Goal: Task Accomplishment & Management: Complete application form

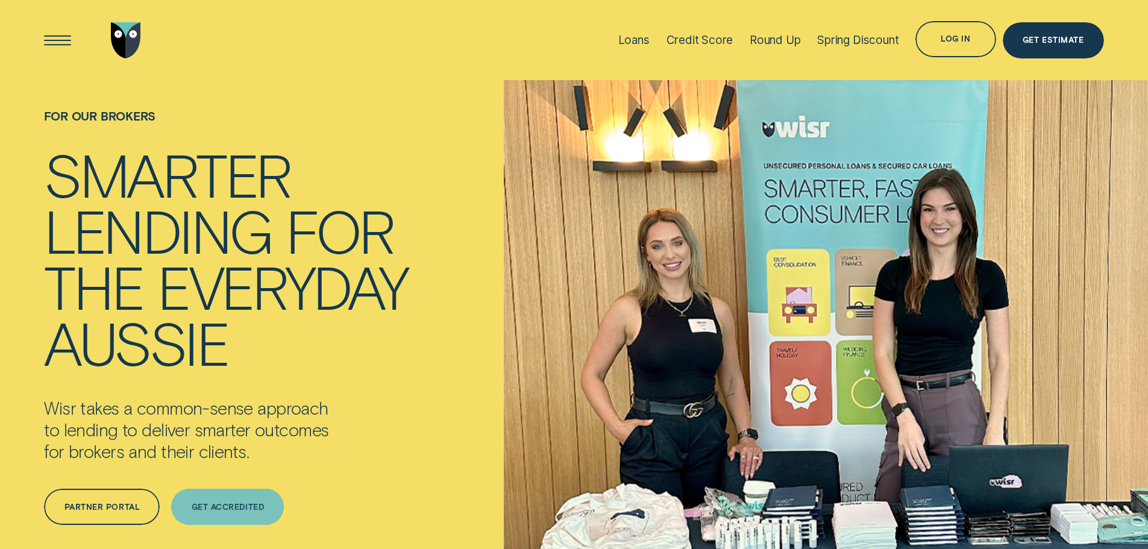
click at [260, 497] on div "Get Accredited" at bounding box center [227, 507] width 113 height 36
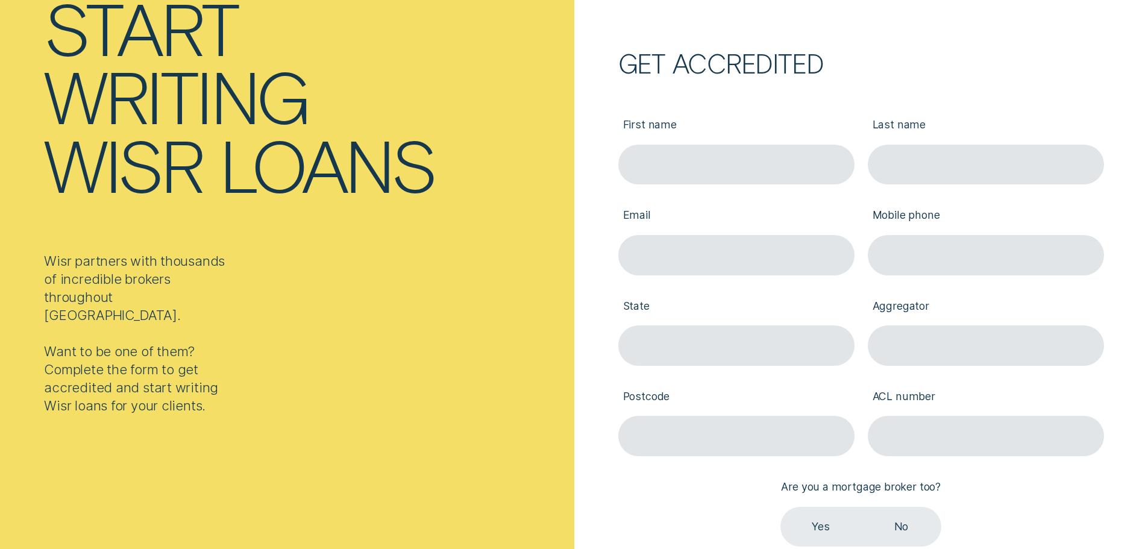
scroll to position [181, 0]
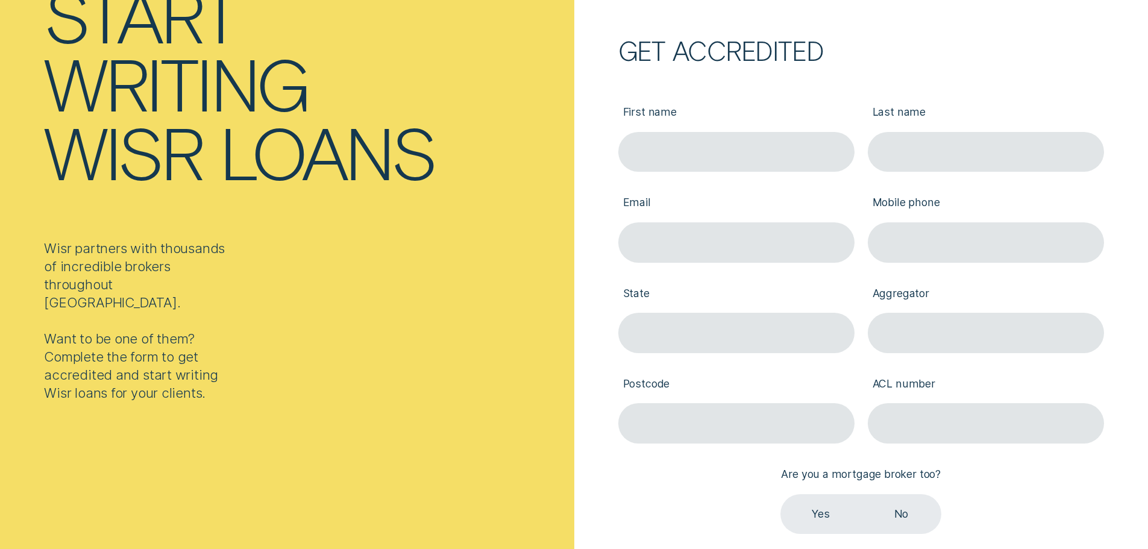
click at [826, 545] on div "First name Last name Email Mobile phone State Aggregator Postcode ACL number Ar…" at bounding box center [861, 310] width 486 height 501
click at [840, 524] on label "Yes" at bounding box center [820, 514] width 80 height 40
click at [780, 494] on input "Yes" at bounding box center [780, 494] width 0 height 0
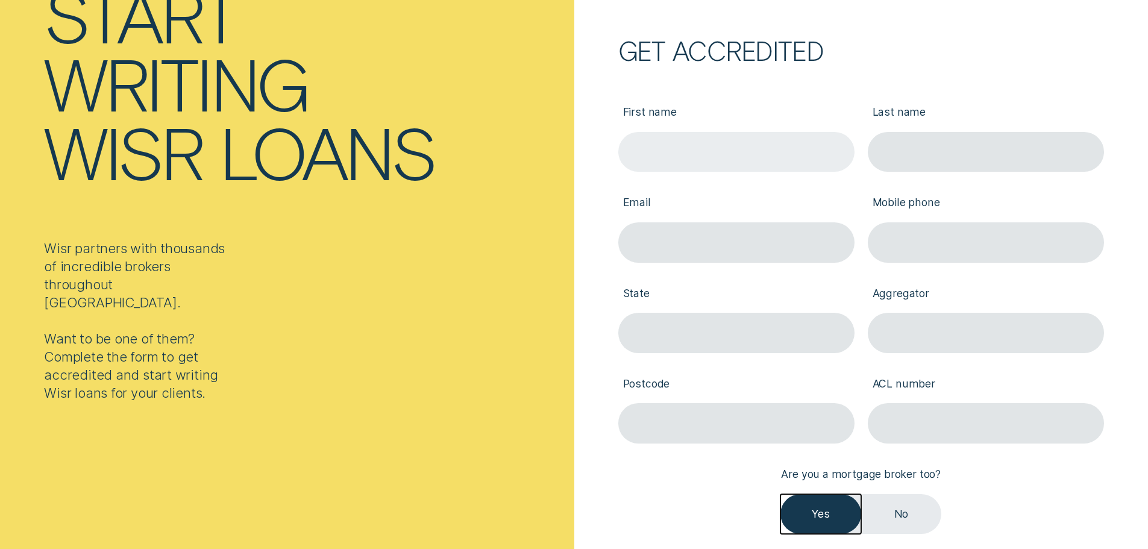
click at [747, 148] on input "First name" at bounding box center [736, 152] width 236 height 40
type input "[PERSON_NAME]"
type input "Ba"
click at [747, 148] on input "[PERSON_NAME]" at bounding box center [736, 152] width 236 height 40
click at [747, 148] on input "Edwinn" at bounding box center [736, 152] width 236 height 40
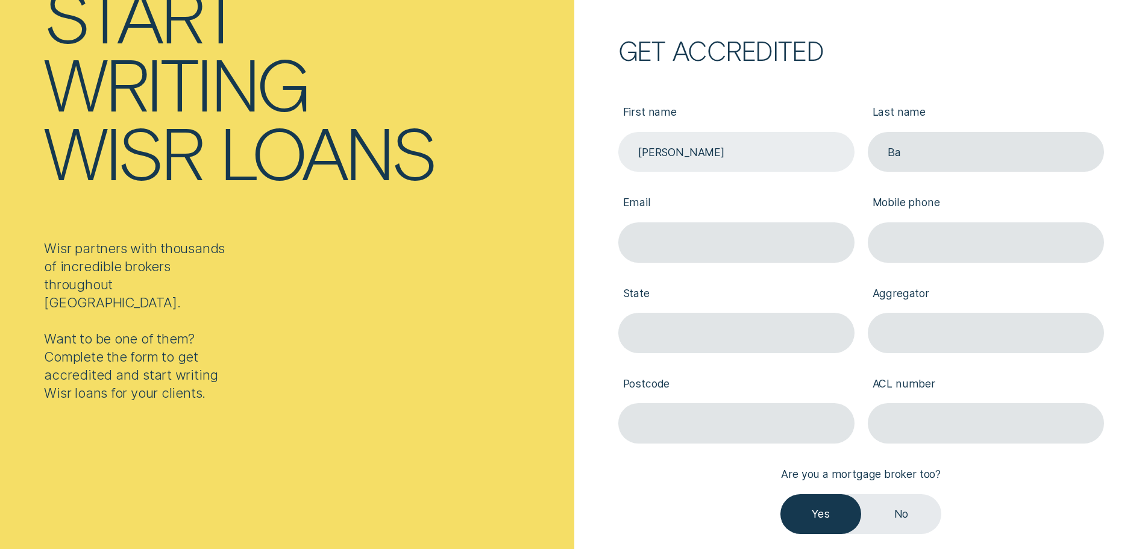
type input "[PERSON_NAME]"
click at [733, 257] on input "Email" at bounding box center [736, 242] width 236 height 40
type input "[EMAIL_ADDRESS][DOMAIN_NAME]"
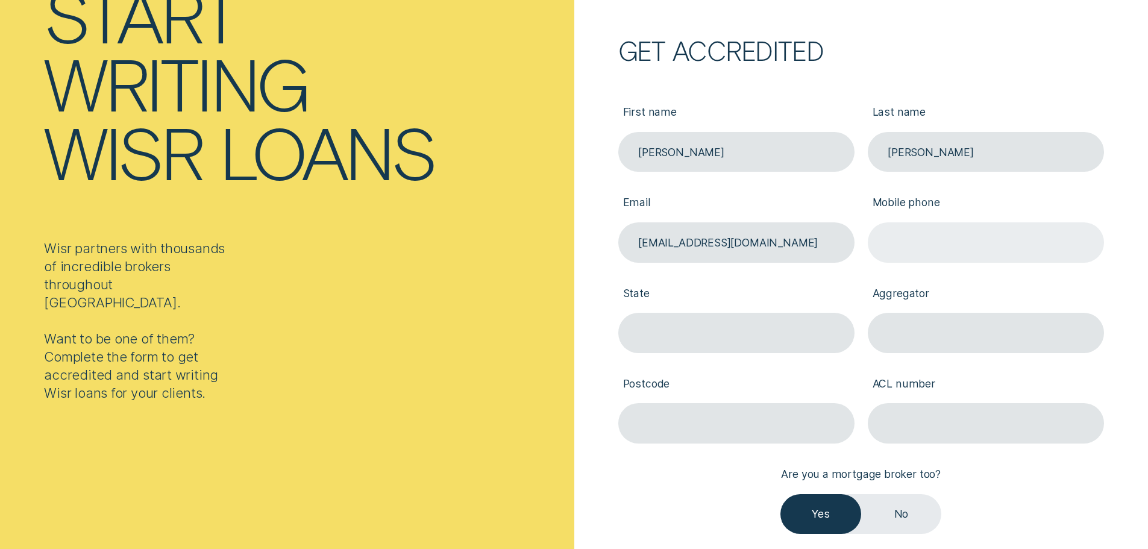
click at [998, 228] on input "Mobile phone" at bounding box center [986, 242] width 236 height 40
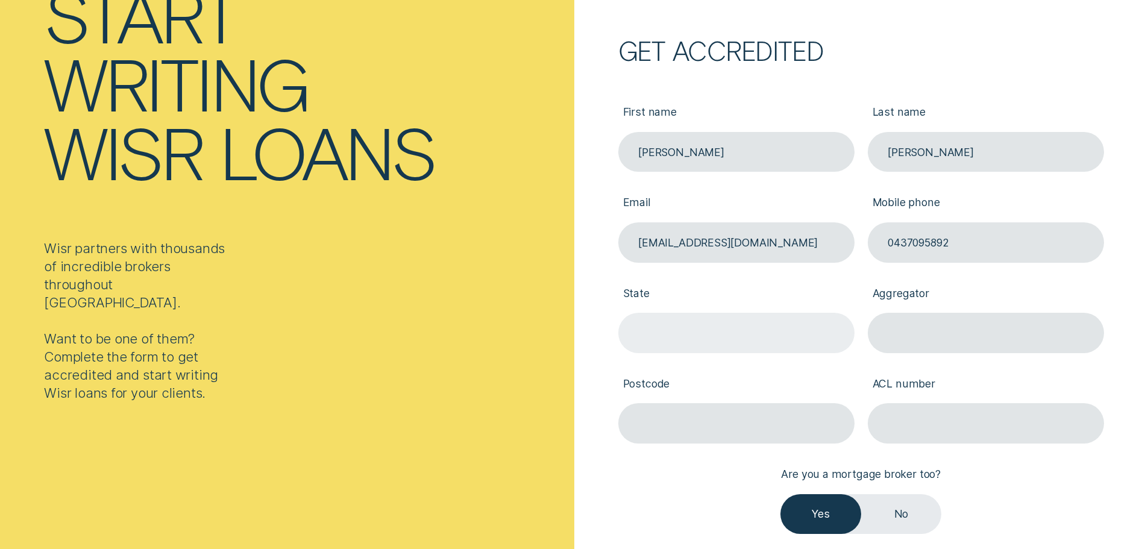
type input "0437095892"
click at [671, 321] on input "State" at bounding box center [736, 333] width 236 height 40
type input "VIC"
type input "Loan Market Group"
click at [722, 445] on div "First name [PERSON_NAME] Last name [PERSON_NAME] Email [EMAIL_ADDRESS][DOMAIN_N…" at bounding box center [861, 307] width 499 height 453
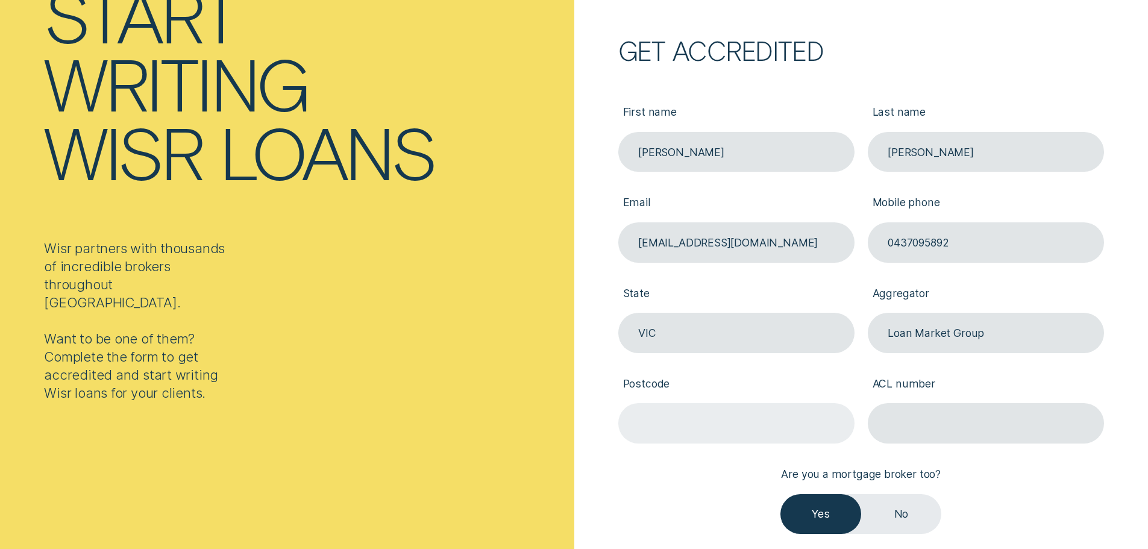
click at [726, 439] on input "Postcode" at bounding box center [736, 423] width 236 height 40
type input "3004"
click at [1003, 416] on input "ACL number" at bounding box center [986, 423] width 236 height 40
click at [941, 427] on input "ACL number" at bounding box center [986, 423] width 236 height 40
paste input "391237"
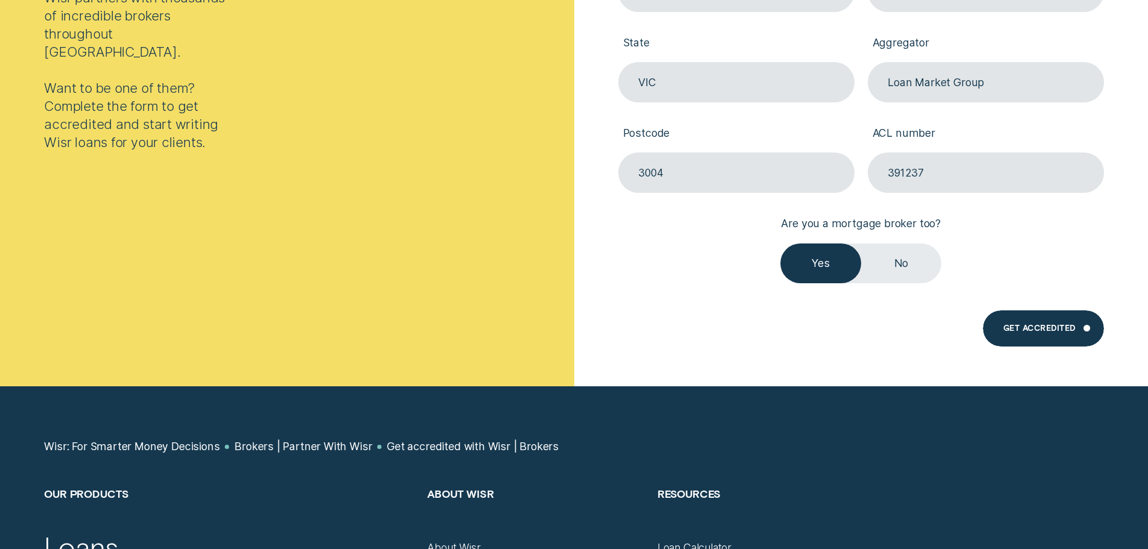
scroll to position [482, 0]
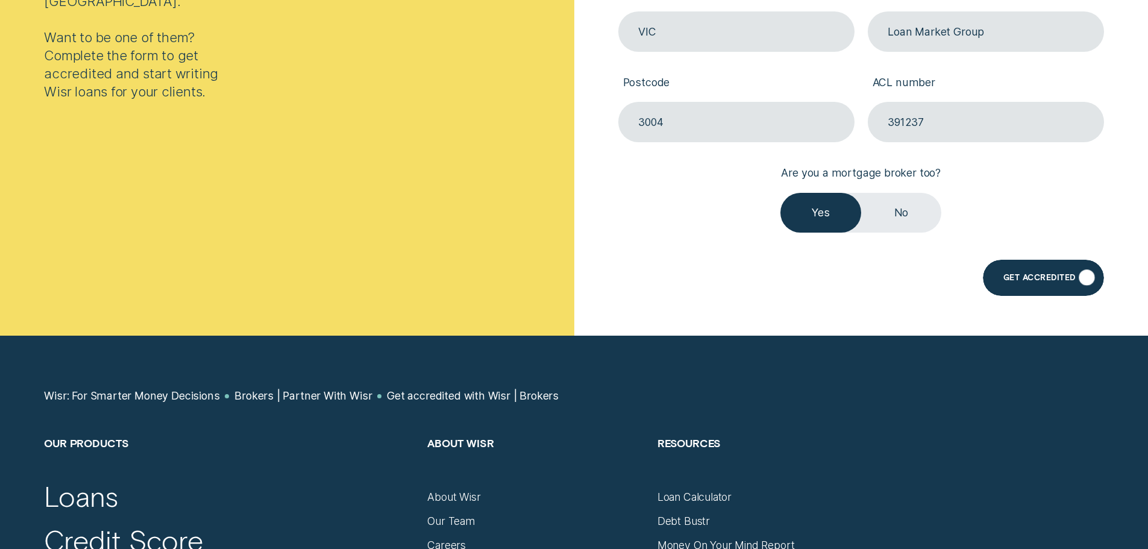
type input "391237"
click at [1034, 272] on div "Get Accredited" at bounding box center [1043, 278] width 121 height 36
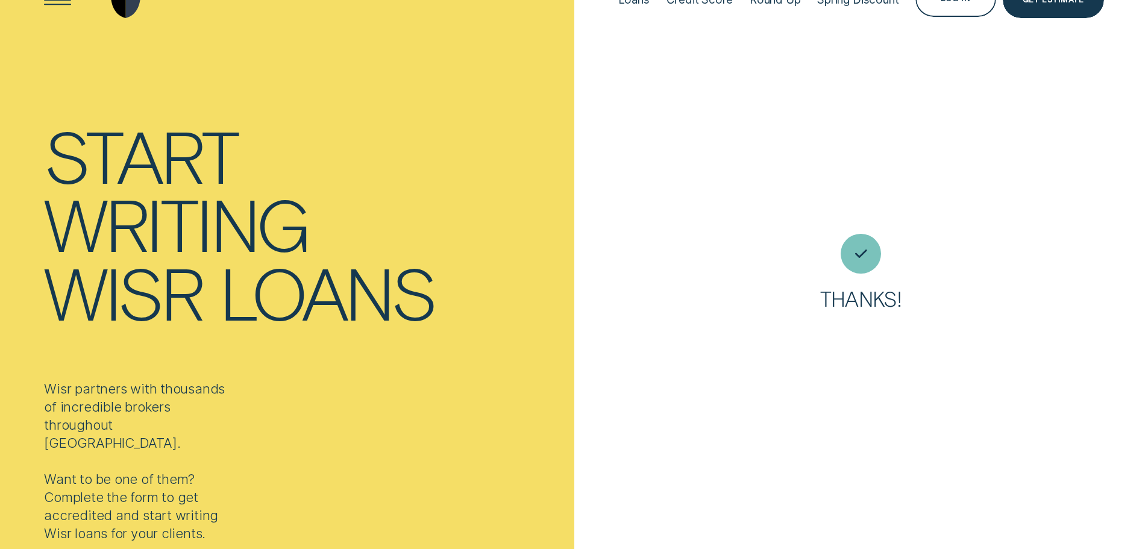
scroll to position [0, 0]
